Goal: Find specific page/section: Find specific page/section

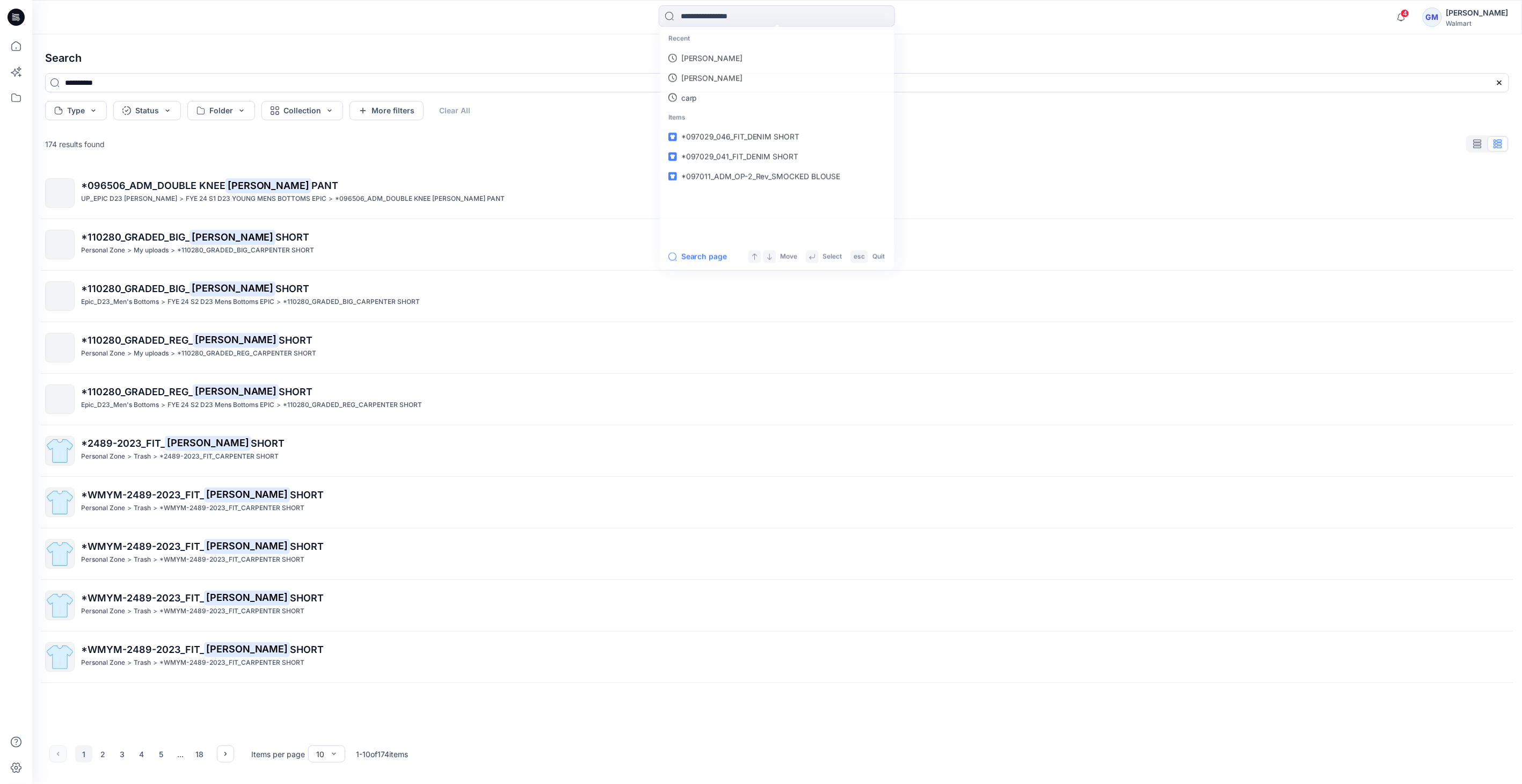
click at [15, 14] on icon at bounding box center [16, 14] width 5 height 1
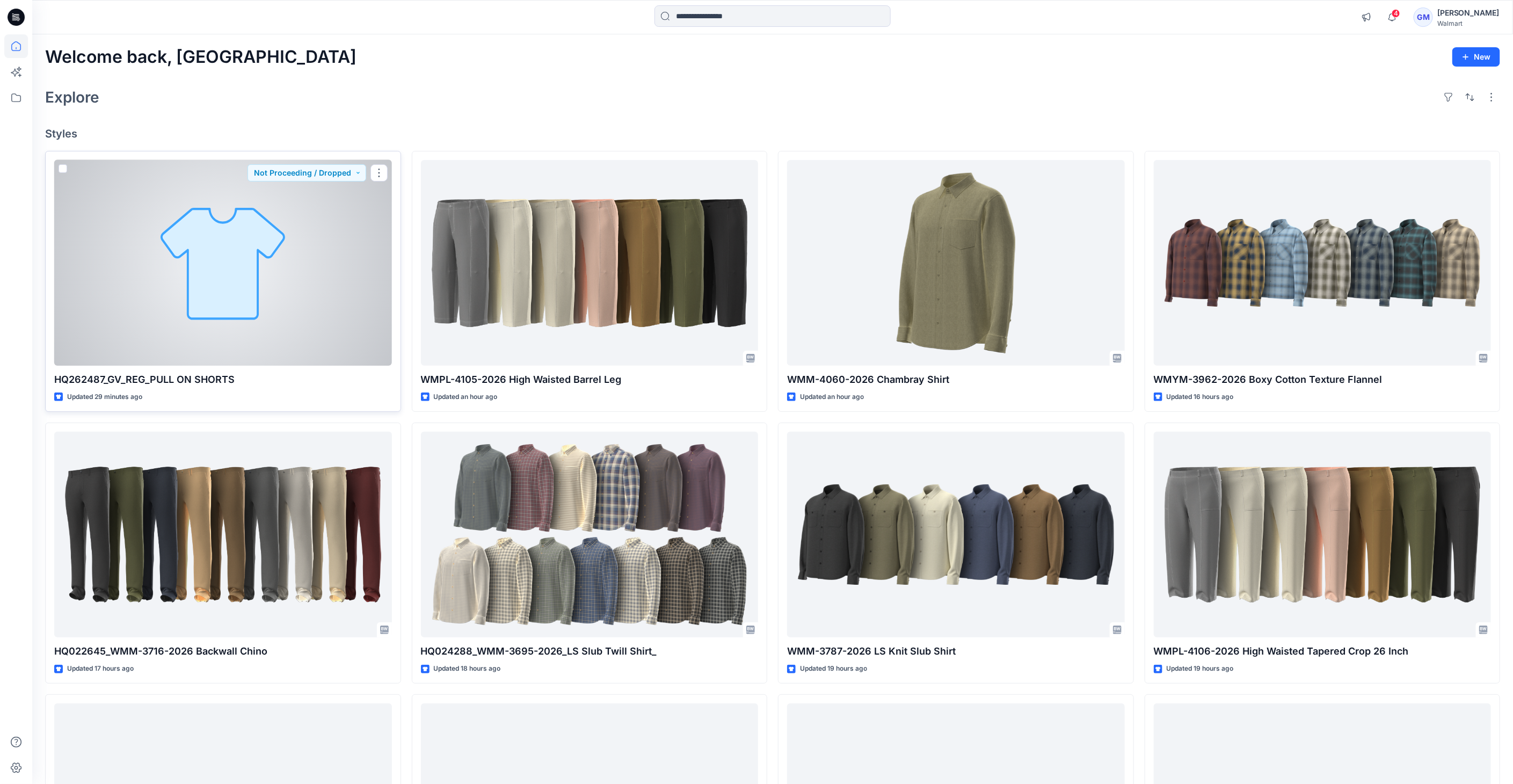
click at [67, 222] on div at bounding box center [224, 262] width 338 height 206
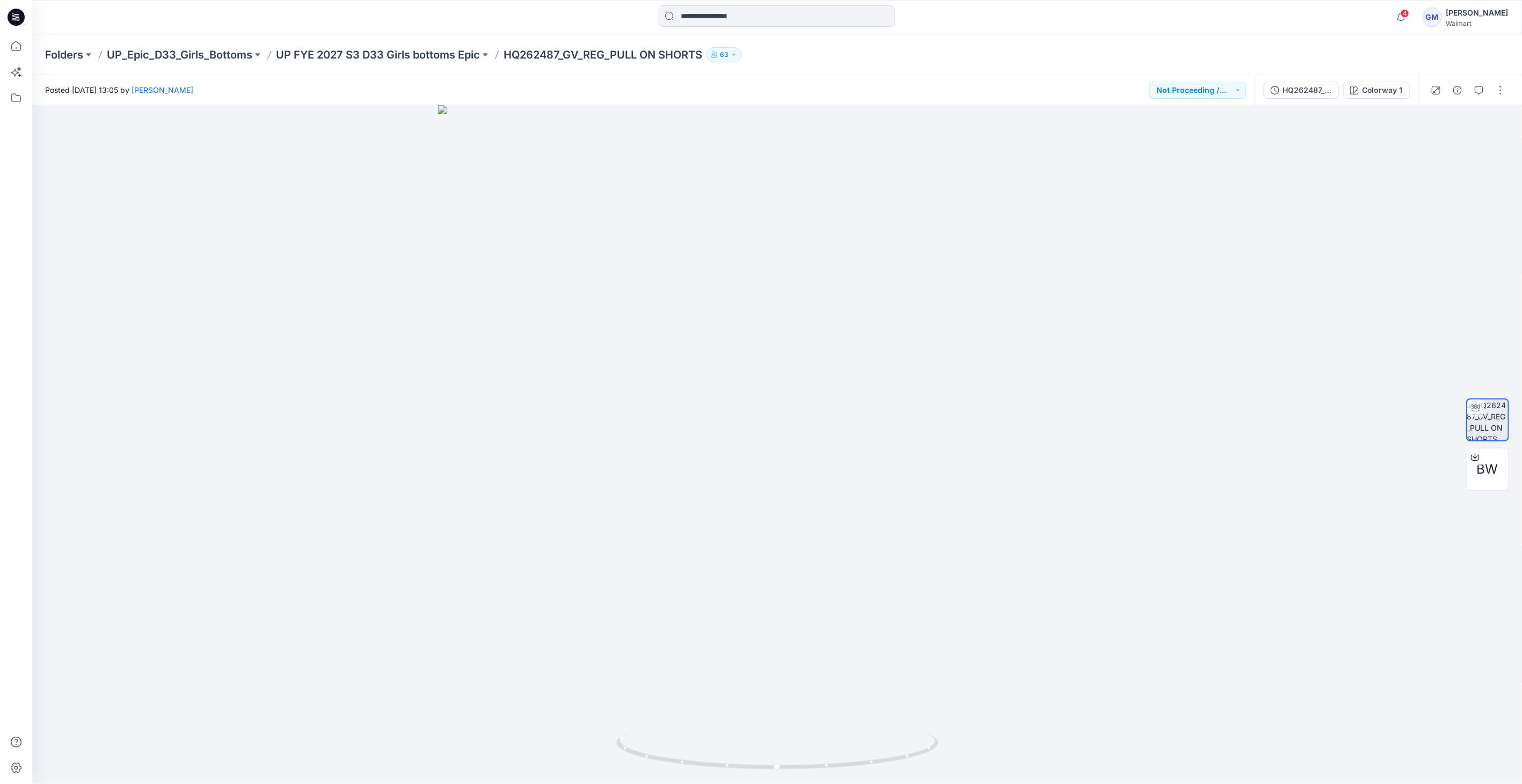
click at [15, 9] on icon at bounding box center [16, 17] width 17 height 35
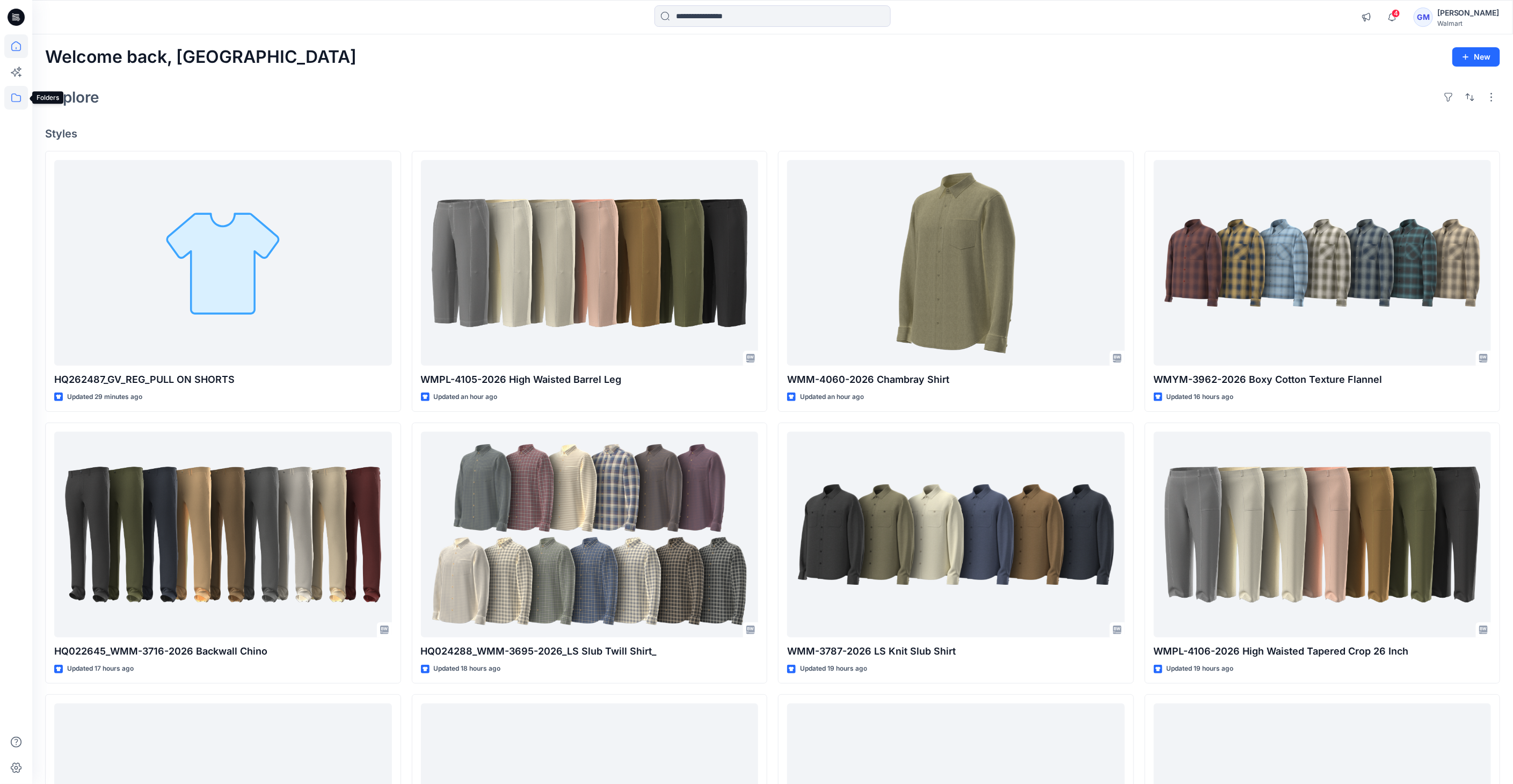
click at [15, 89] on icon at bounding box center [16, 97] width 24 height 24
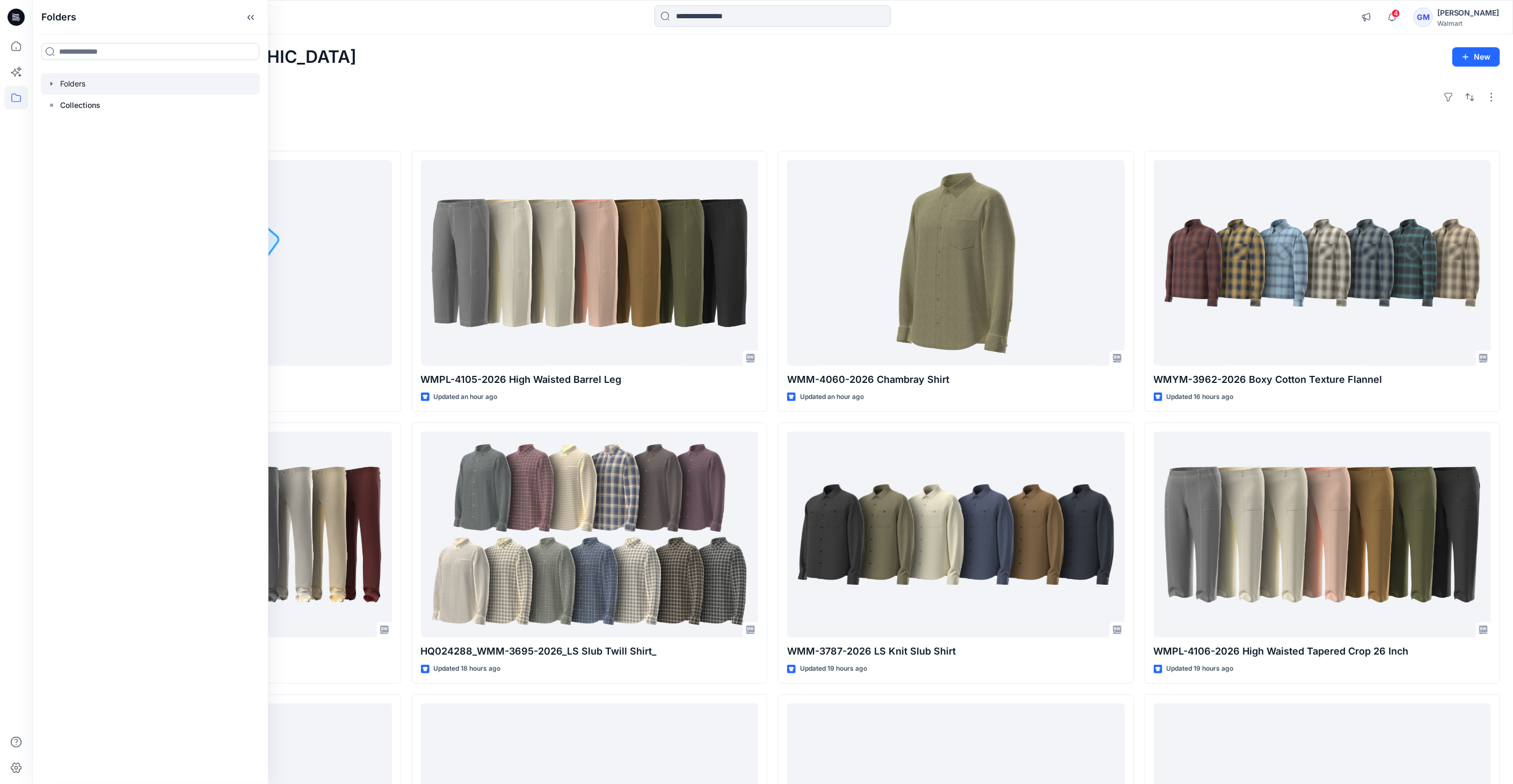
click at [55, 89] on div at bounding box center [150, 83] width 219 height 22
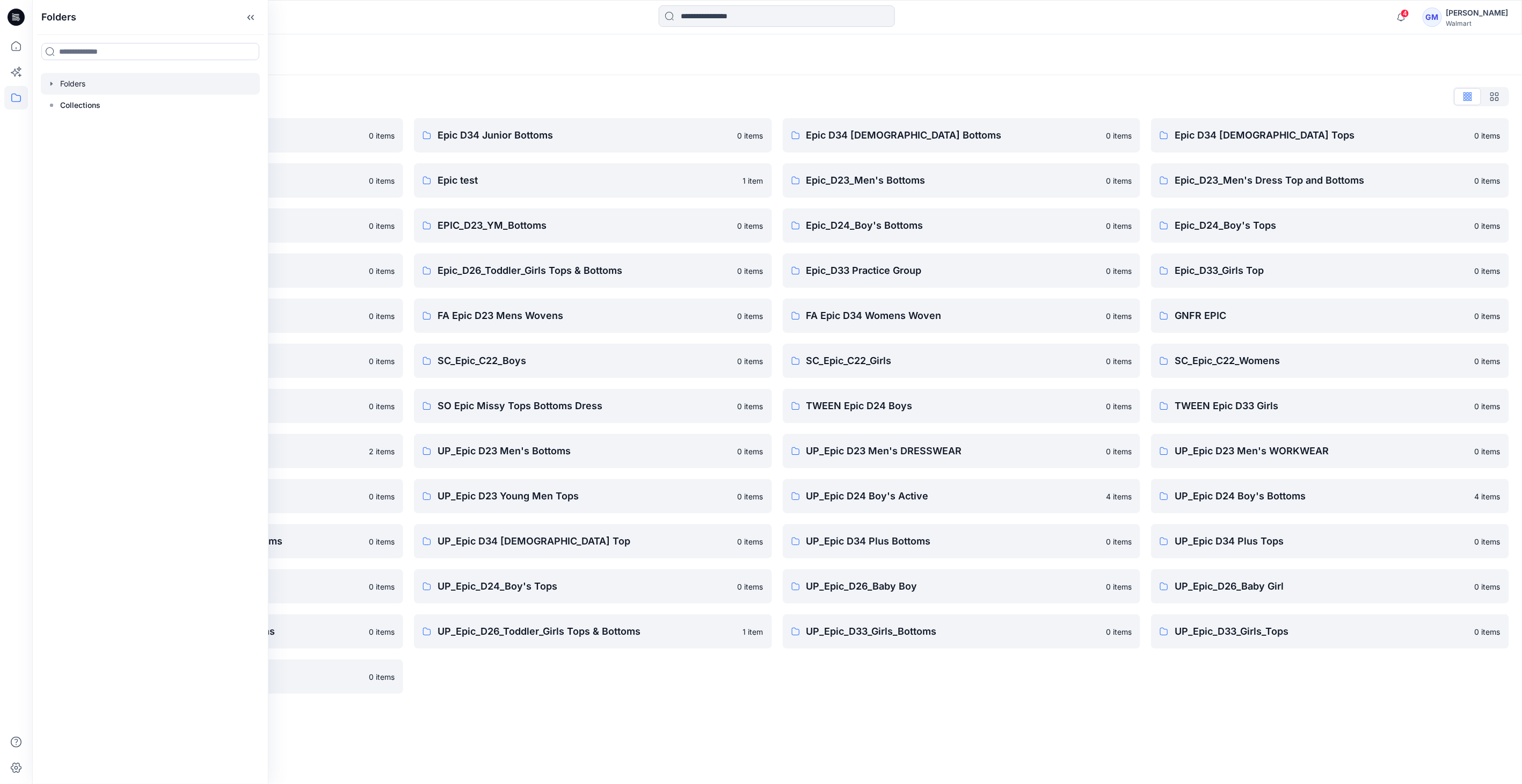
click at [799, 699] on div "Folders List Epic D23 Young Men Tops 0 items Epic NYC practice board 0 items Ep…" at bounding box center [776, 391] width 1490 height 631
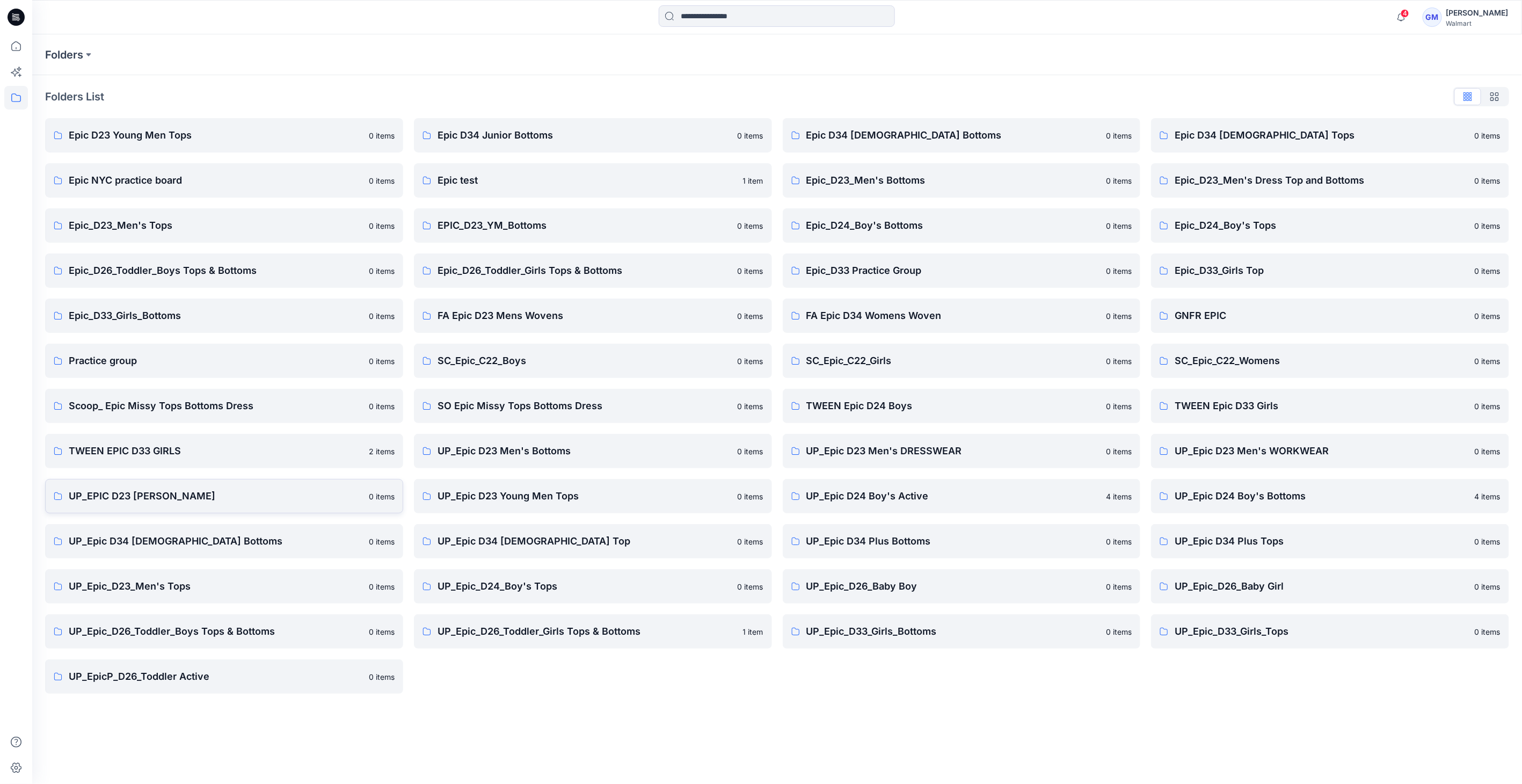
click at [153, 505] on link "UP_EPIC D23 [PERSON_NAME] 0 items" at bounding box center [224, 496] width 358 height 35
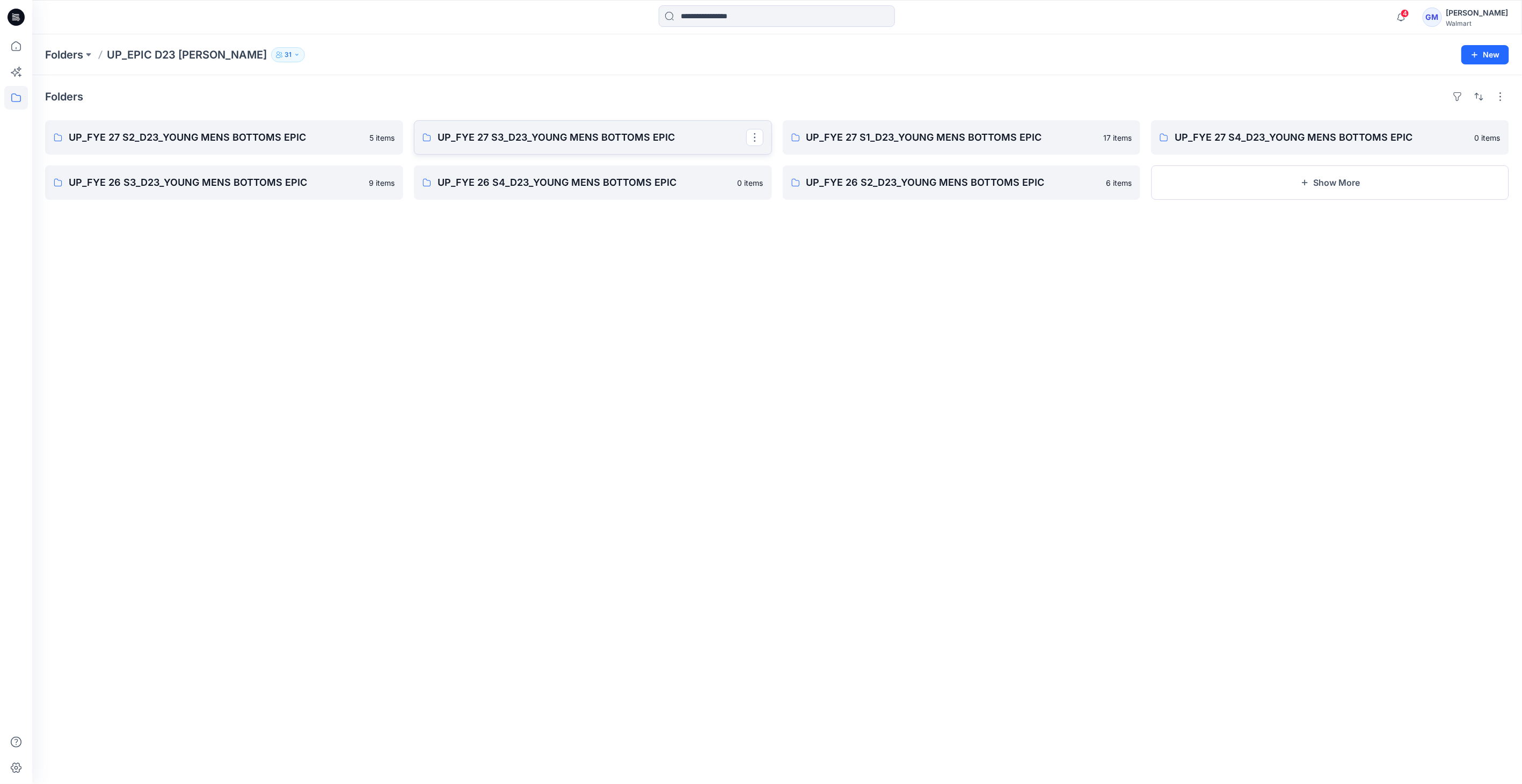
click at [577, 130] on p "UP_FYE 27 S3_D23_YOUNG MENS BOTTOMS EPIC" at bounding box center [592, 137] width 309 height 15
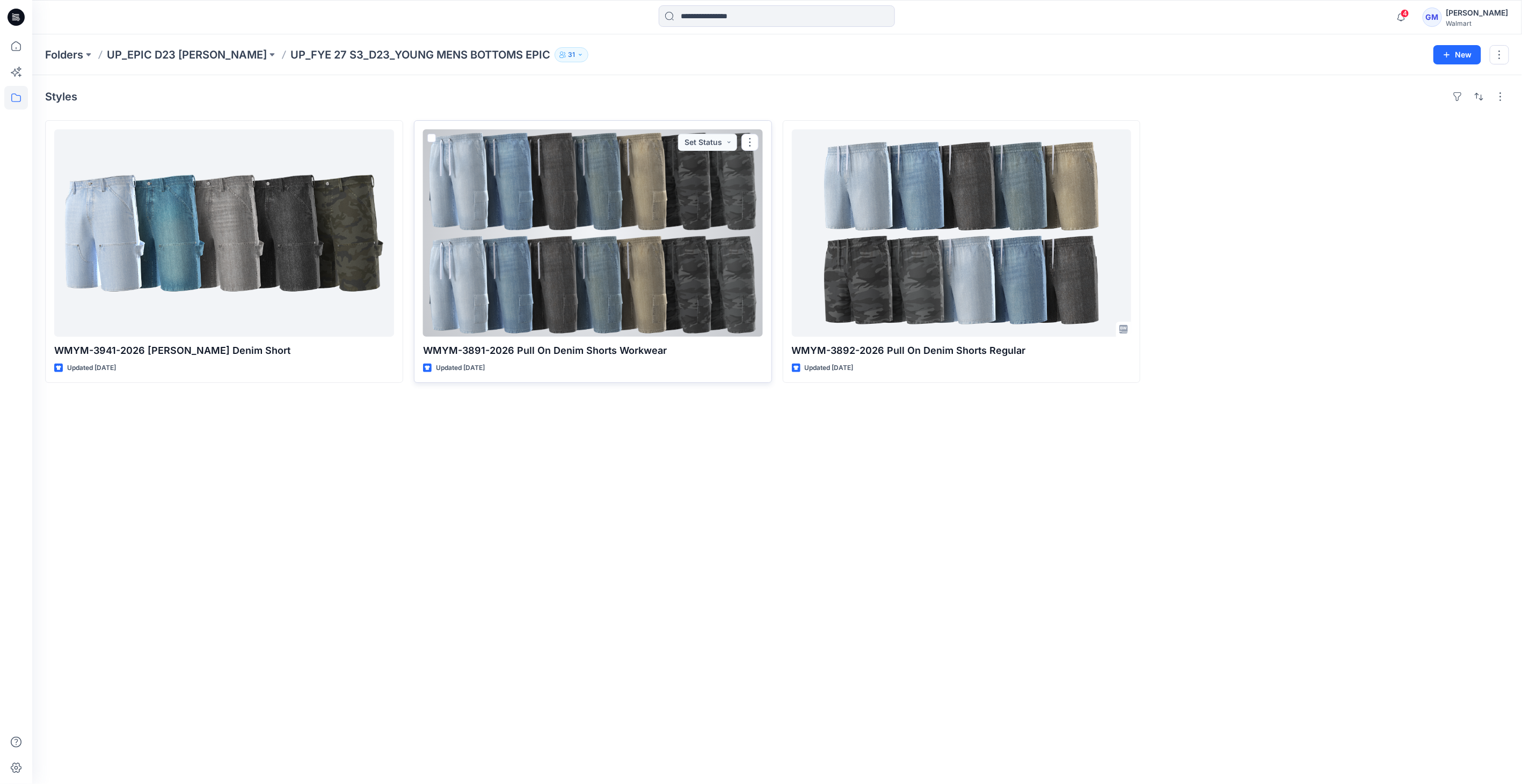
click at [517, 243] on div at bounding box center [593, 233] width 340 height 207
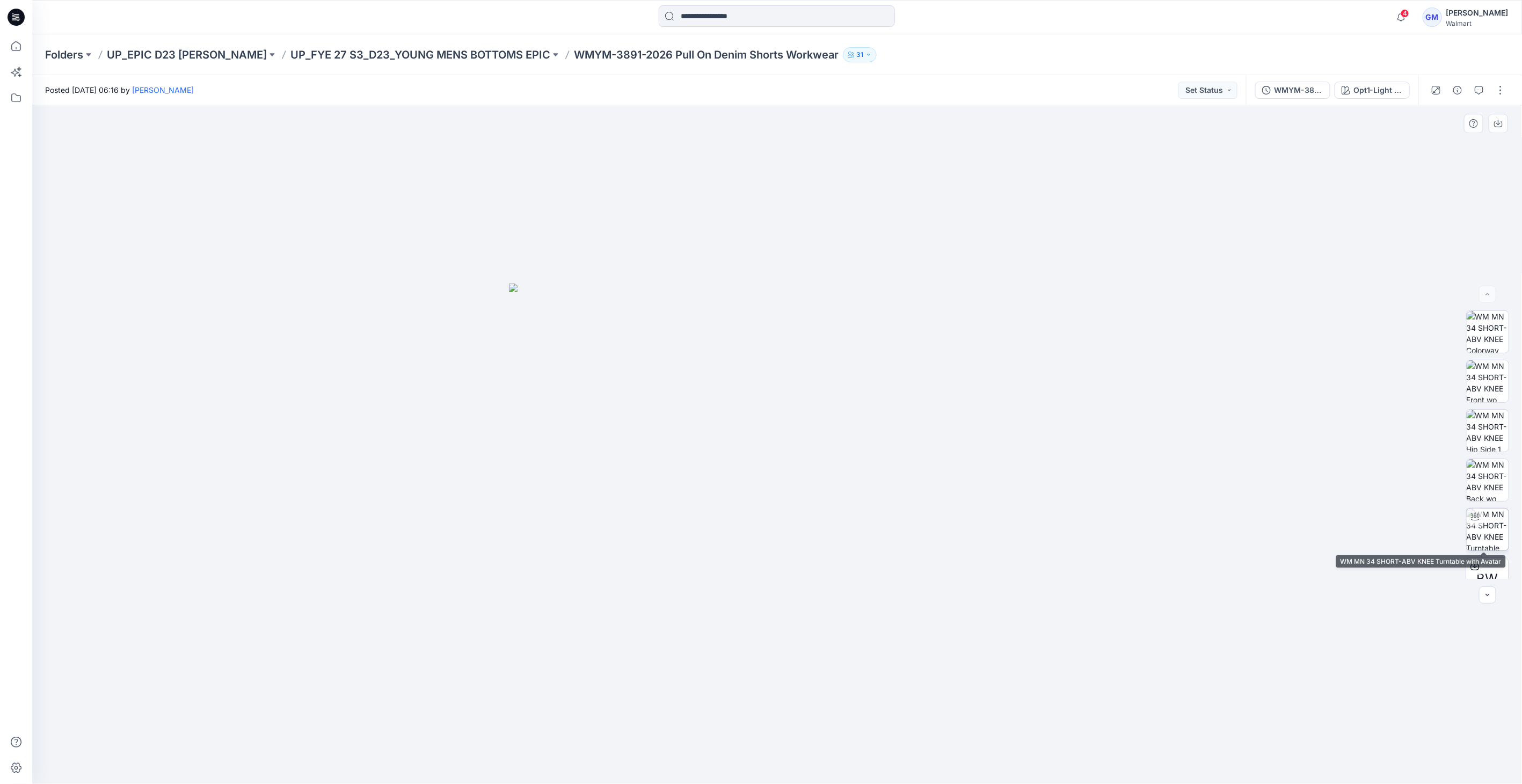
click at [1485, 527] on img at bounding box center [1488, 530] width 42 height 42
drag, startPoint x: 805, startPoint y: 780, endPoint x: 678, endPoint y: 720, distance: 140.5
click at [664, 766] on div at bounding box center [777, 757] width 322 height 54
